Goal: Transaction & Acquisition: Purchase product/service

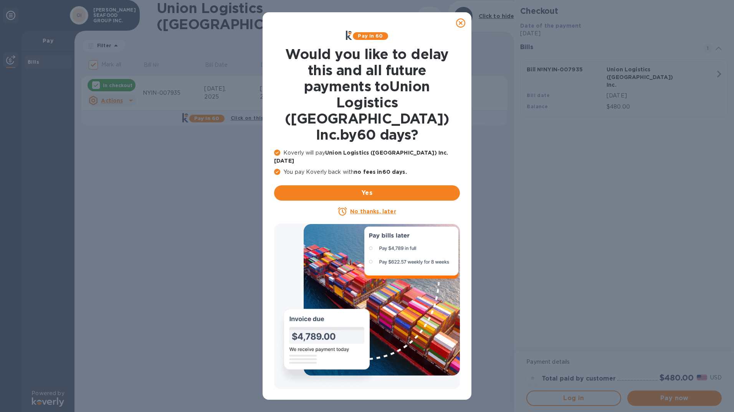
click at [391, 208] on u "No thanks, later" at bounding box center [373, 211] width 46 height 6
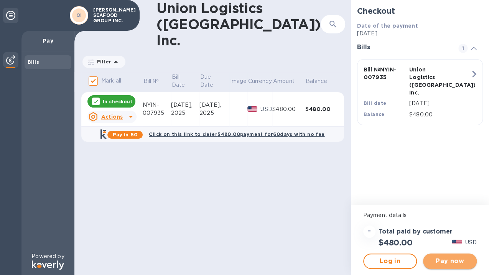
click at [444, 262] on span "Pay now" at bounding box center [449, 260] width 41 height 9
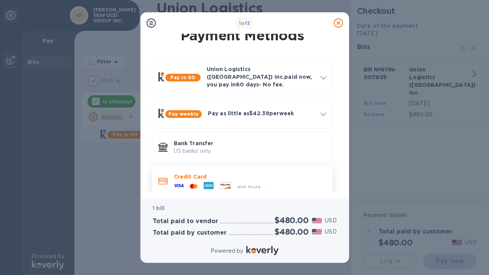
scroll to position [13, 0]
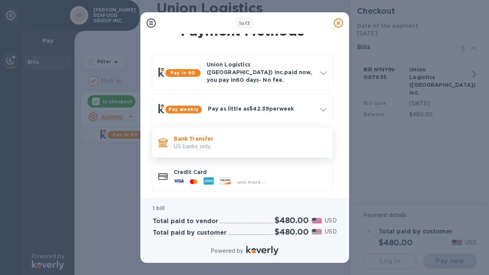
click at [216, 142] on p "US banks only." at bounding box center [250, 146] width 153 height 8
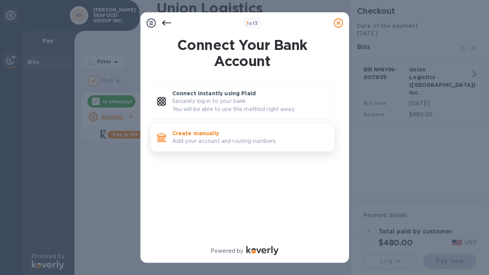
click at [200, 141] on p "Add your account and routing numbers." at bounding box center [250, 141] width 156 height 8
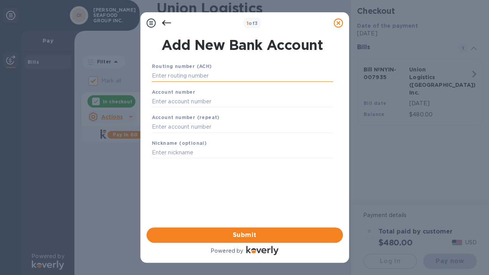
click at [202, 79] on input "text" at bounding box center [242, 76] width 181 height 12
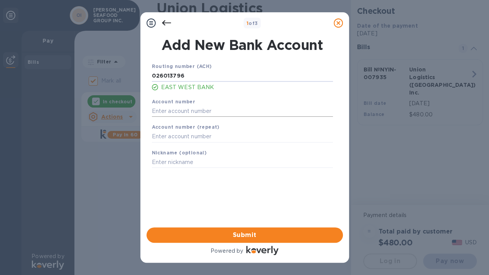
type input "026013796"
click at [213, 115] on input "text" at bounding box center [242, 111] width 181 height 12
type input "63715676"
click at [217, 136] on input "text" at bounding box center [242, 137] width 181 height 12
type input "63715676"
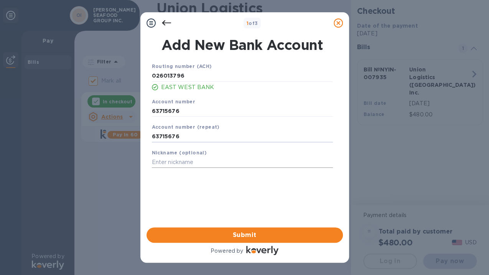
click at [219, 162] on input "text" at bounding box center [242, 163] width 181 height 12
click at [232, 235] on span "Submit" at bounding box center [245, 234] width 184 height 9
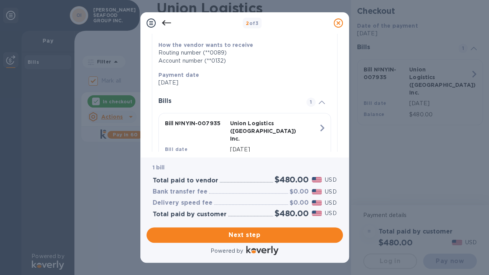
scroll to position [152, 0]
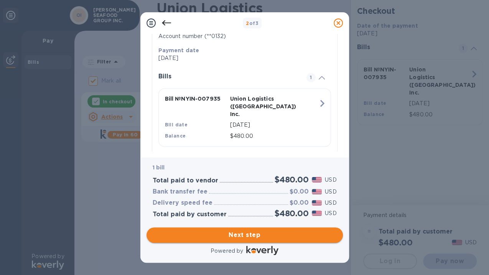
click at [285, 234] on span "Next step" at bounding box center [245, 234] width 184 height 9
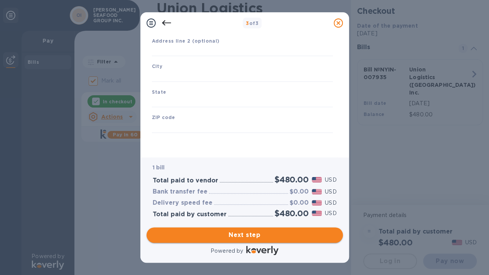
scroll to position [101, 0]
type input "[GEOGRAPHIC_DATA]"
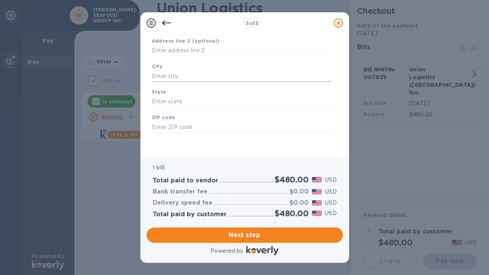
click at [170, 75] on input "text" at bounding box center [242, 76] width 181 height 12
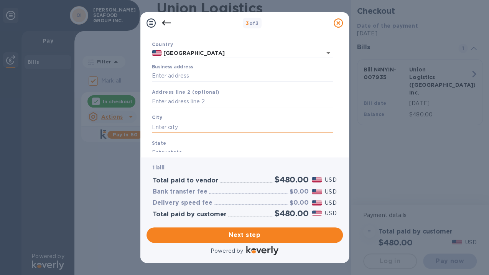
click at [173, 76] on input "Business address" at bounding box center [242, 76] width 181 height 12
type input "[STREET_ADDRESS][US_STATE]"
type input "NY"
type input "11207"
click at [177, 125] on input "text" at bounding box center [242, 127] width 181 height 12
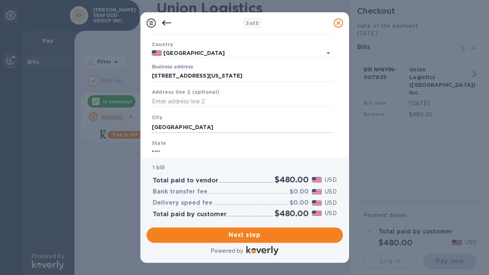
type input "[GEOGRAPHIC_DATA]"
click at [152, 149] on input "NY" at bounding box center [242, 153] width 181 height 12
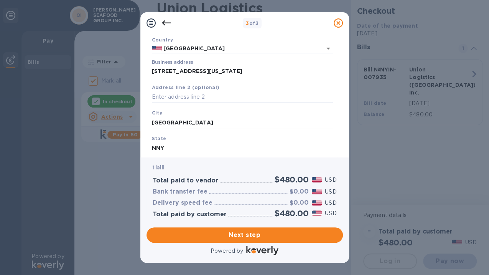
type input "NY"
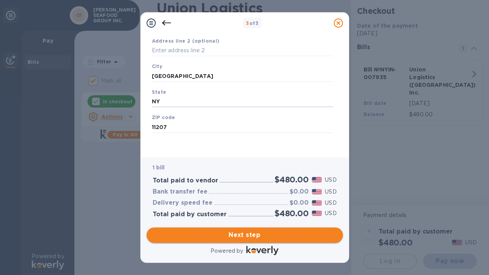
click at [289, 233] on span "Next step" at bounding box center [245, 234] width 184 height 9
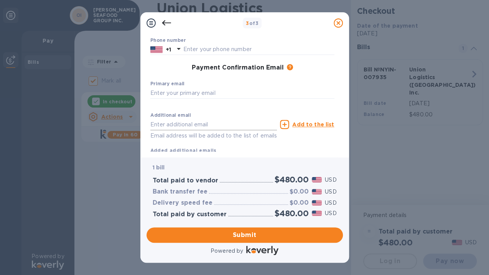
click at [198, 125] on input "text" at bounding box center [213, 125] width 127 height 12
click at [183, 88] on input "text" at bounding box center [242, 93] width 184 height 12
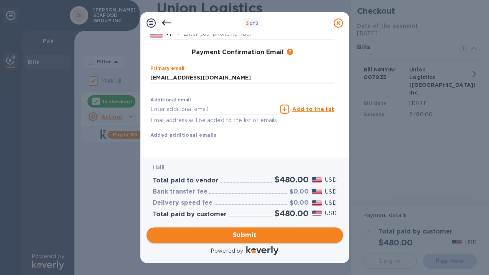
type input "[EMAIL_ADDRESS][DOMAIN_NAME]"
click at [246, 237] on span "Submit" at bounding box center [245, 234] width 184 height 9
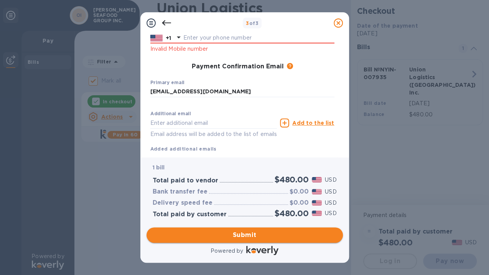
scroll to position [137, 0]
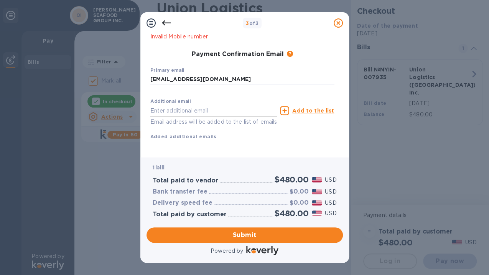
click at [214, 113] on input "text" at bounding box center [213, 111] width 127 height 12
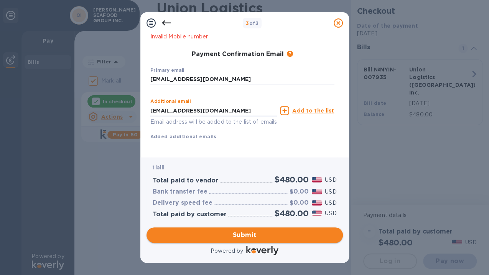
type input "[EMAIL_ADDRESS][DOMAIN_NAME]"
click at [301, 232] on span "Submit" at bounding box center [245, 234] width 184 height 9
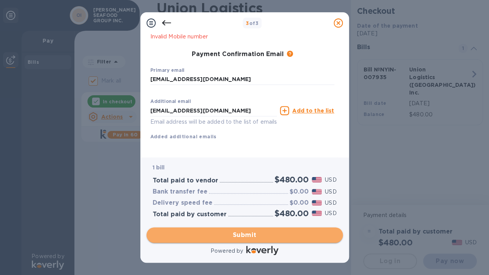
click at [236, 237] on span "Submit" at bounding box center [245, 234] width 184 height 9
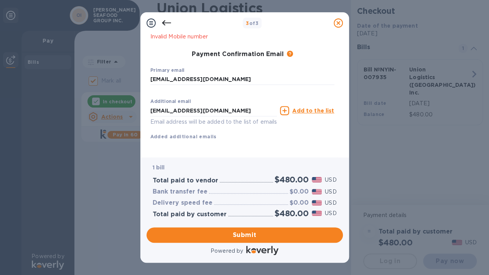
click at [193, 137] on b "Added additional emails" at bounding box center [183, 137] width 66 height 6
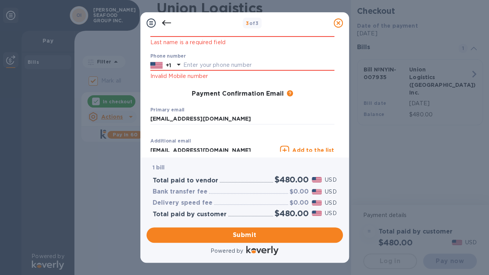
scroll to position [86, 0]
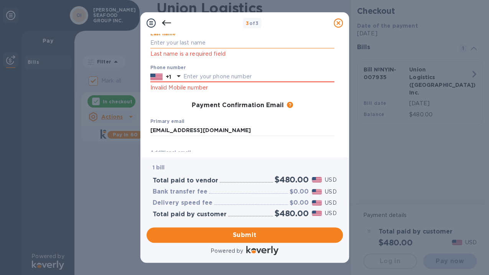
click at [219, 43] on input "text" at bounding box center [242, 43] width 184 height 12
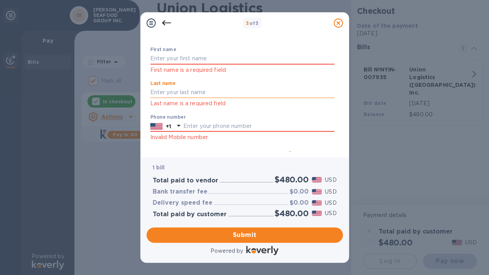
scroll to position [35, 0]
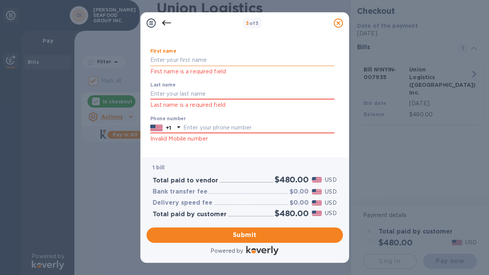
click at [186, 59] on input "text" at bounding box center [242, 60] width 184 height 12
type input "[PERSON_NAME]"
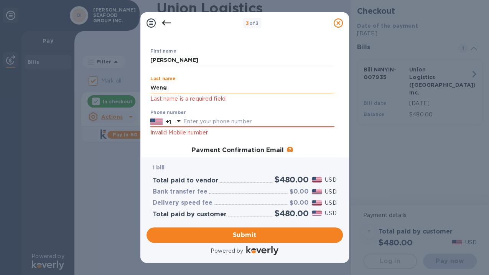
scroll to position [60, 0]
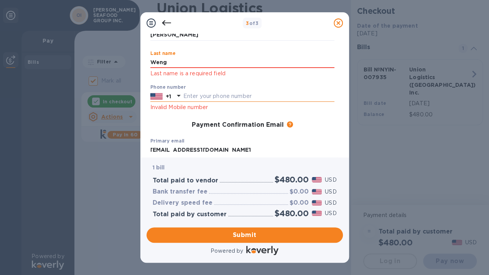
type input "Weng"
click at [194, 94] on input "text" at bounding box center [258, 97] width 151 height 12
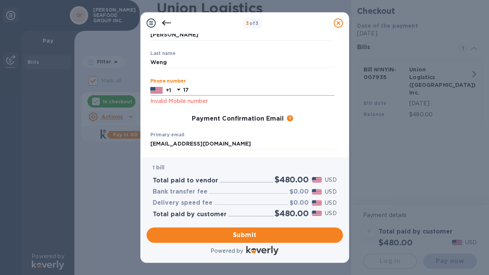
type input "1"
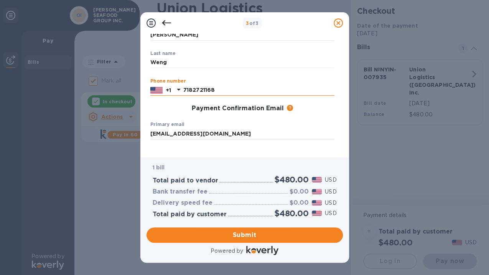
drag, startPoint x: 193, startPoint y: 87, endPoint x: 229, endPoint y: 92, distance: 36.5
click at [229, 92] on input "7182721168" at bounding box center [258, 90] width 151 height 12
type input "7185015393"
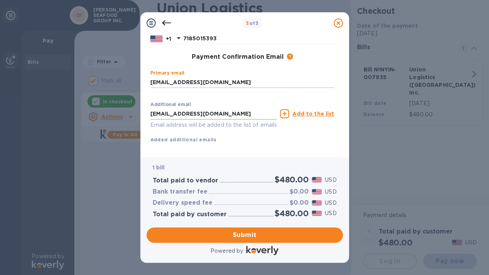
scroll to position [124, 0]
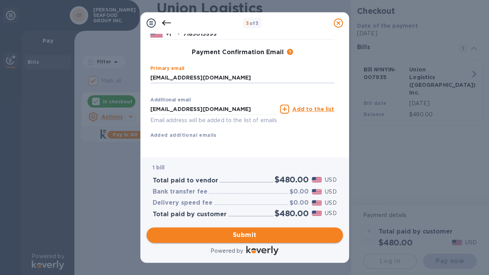
click at [304, 237] on span "Submit" at bounding box center [245, 234] width 184 height 9
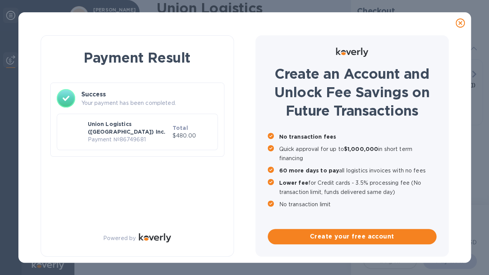
checkbox input "false"
